Goal: Information Seeking & Learning: Learn about a topic

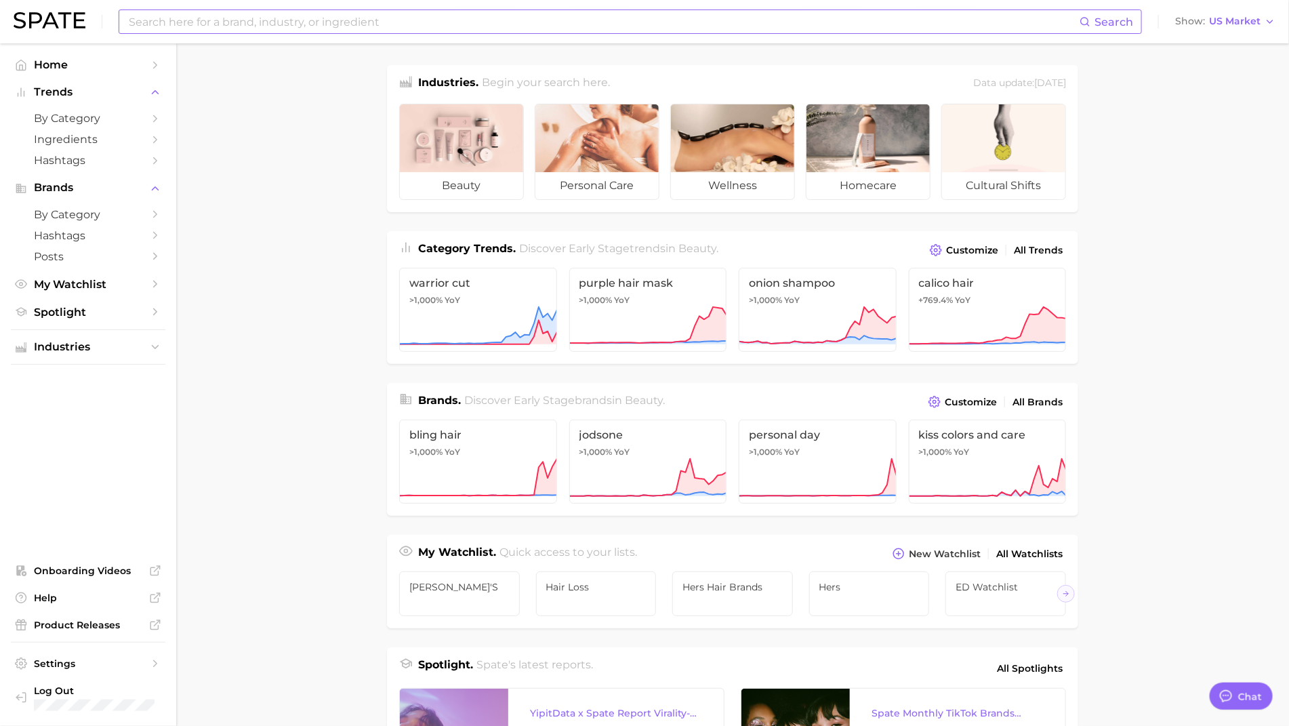
click at [461, 23] on input at bounding box center [603, 21] width 952 height 23
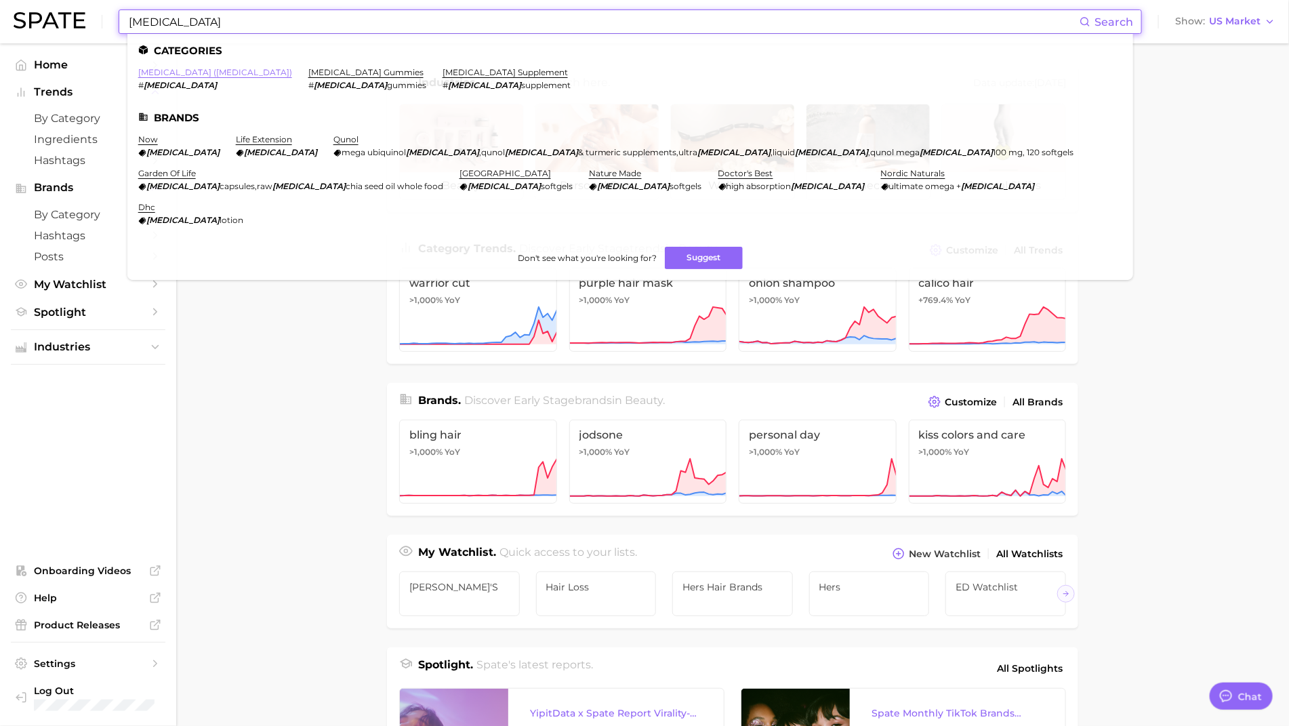
type input "[MEDICAL_DATA]"
click at [195, 70] on link "[MEDICAL_DATA] ([MEDICAL_DATA])" at bounding box center [215, 72] width 154 height 10
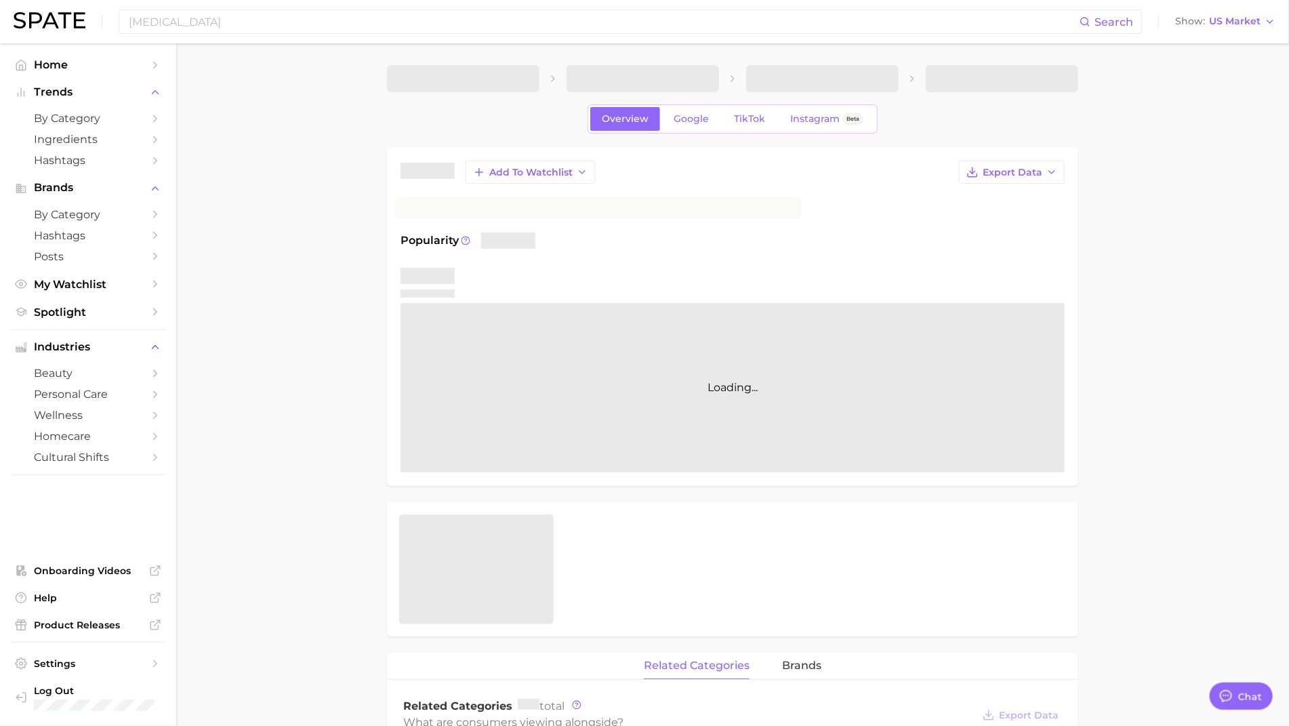
type textarea "x"
